Goal: Browse casually: Explore the website without a specific task or goal

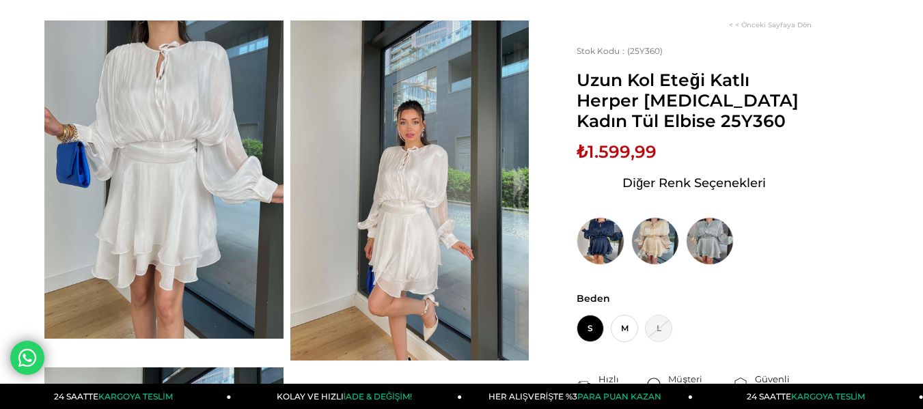
scroll to position [68, 0]
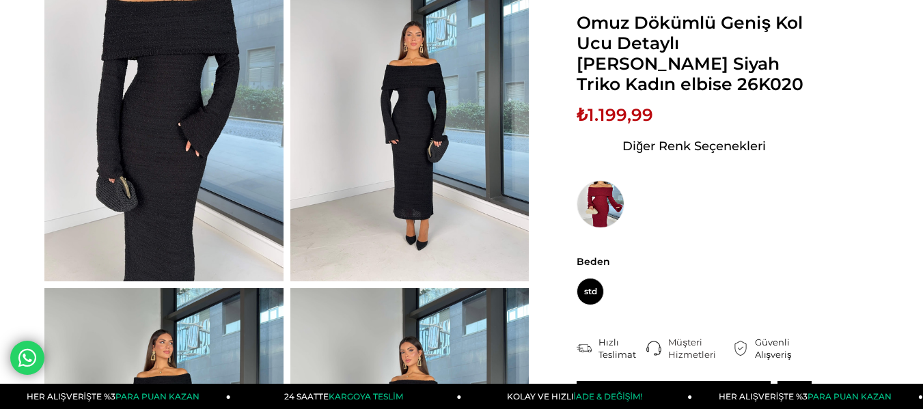
scroll to position [205, 0]
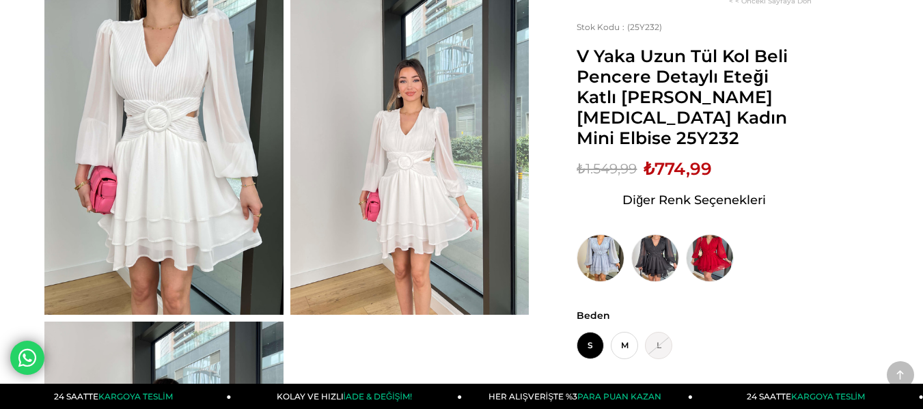
scroll to position [205, 0]
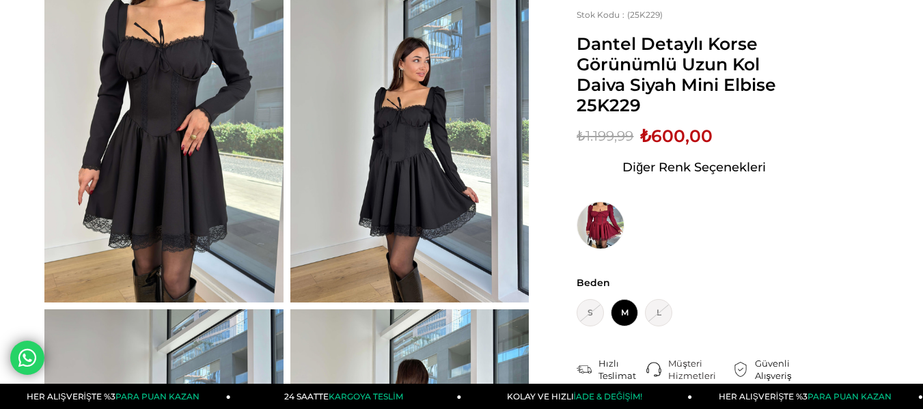
scroll to position [137, 0]
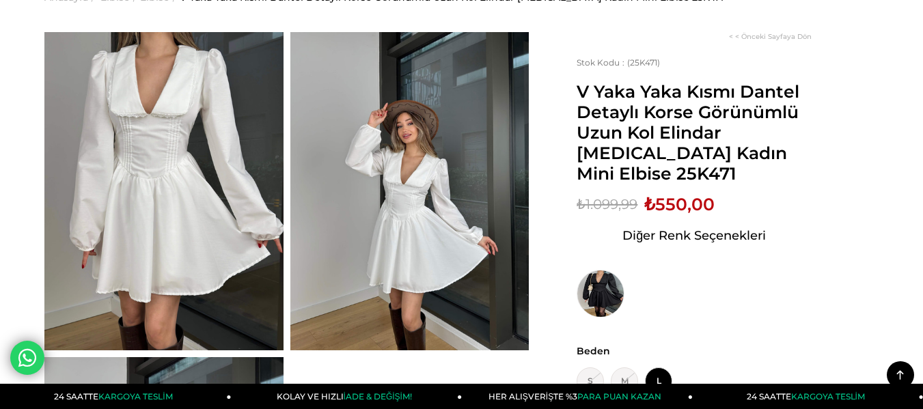
scroll to position [68, 0]
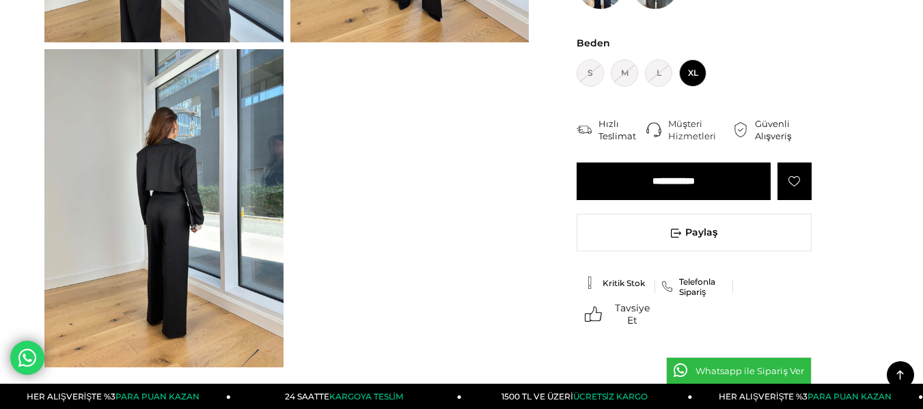
scroll to position [410, 0]
